Goal: Check status

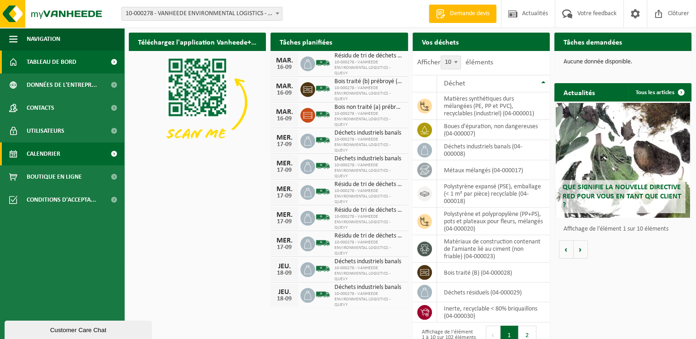
click at [42, 154] on span "Calendrier" at bounding box center [44, 154] width 34 height 23
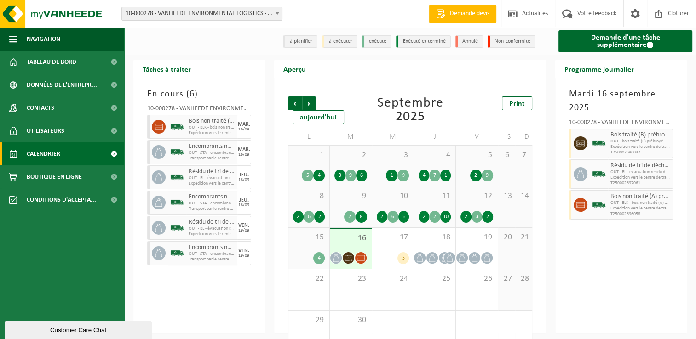
scroll to position [23, 0]
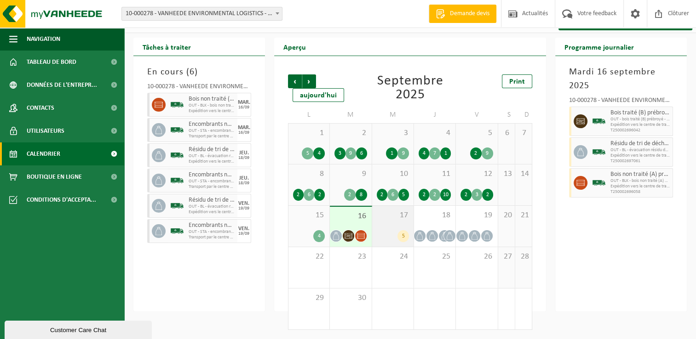
click at [397, 226] on div "17 5" at bounding box center [392, 226] width 41 height 41
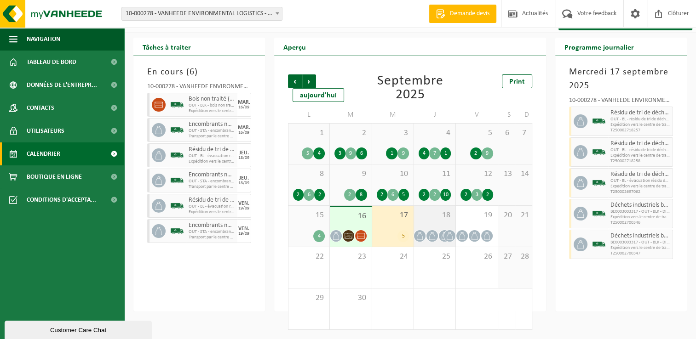
click at [424, 220] on span "18" at bounding box center [434, 216] width 32 height 10
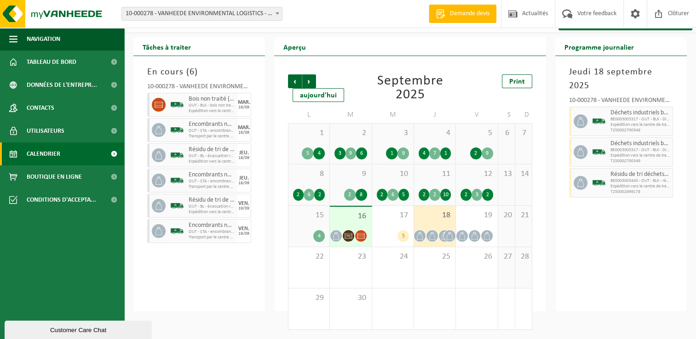
click at [352, 223] on div "16" at bounding box center [350, 227] width 41 height 40
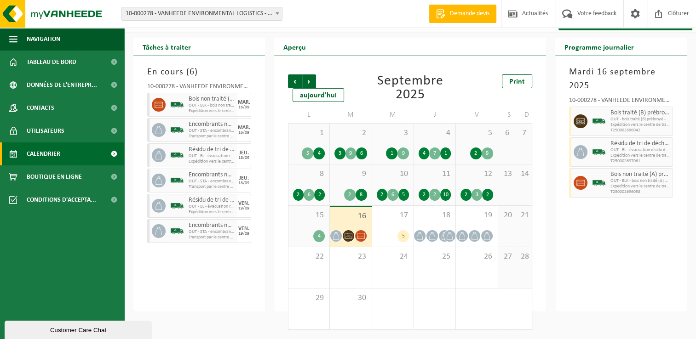
click at [301, 217] on span "15" at bounding box center [309, 216] width 32 height 10
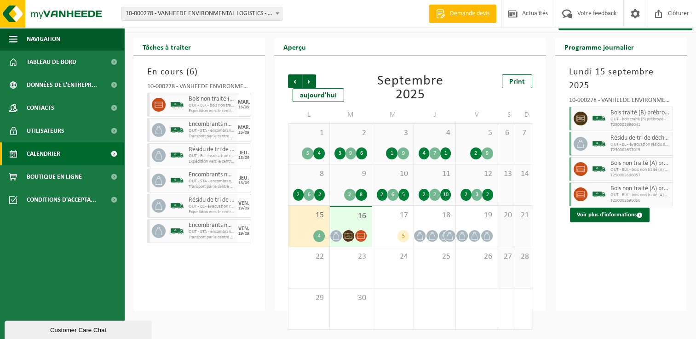
click at [266, 206] on div "Tâches à traiter En cours ( 6 ) 10-000278 - VANHEEDE ENVIRONMENTAL LOGISTICS - …" at bounding box center [199, 175] width 141 height 274
